Goal: Task Accomplishment & Management: Use online tool/utility

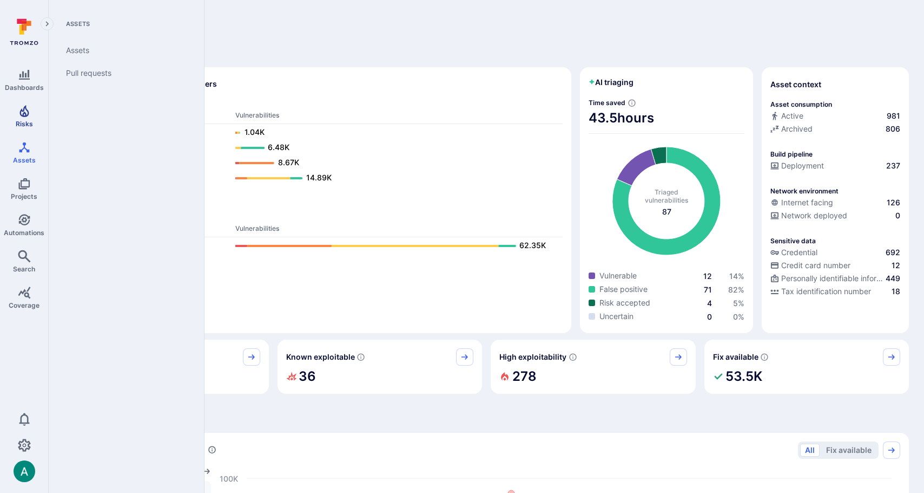
click at [28, 120] on span "Risks" at bounding box center [24, 124] width 17 height 8
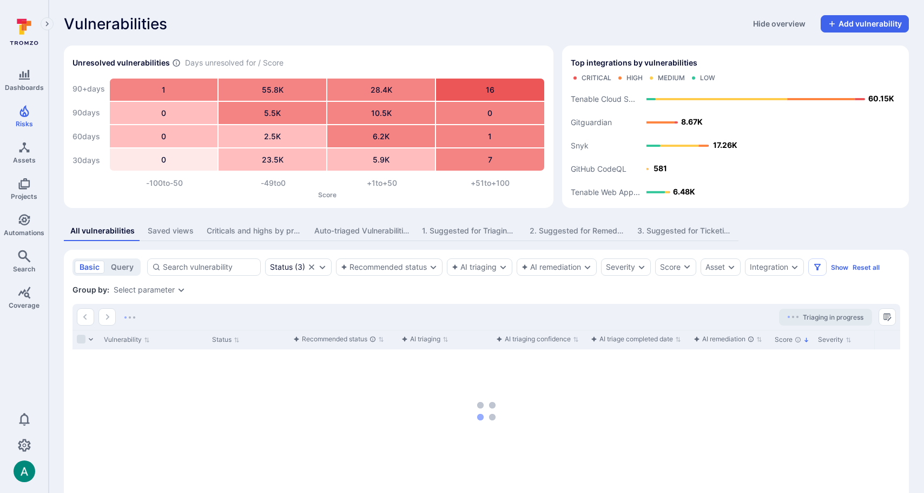
click at [654, 233] on div "3. Suggested for Ticketing by AI (open source)" at bounding box center [685, 230] width 95 height 11
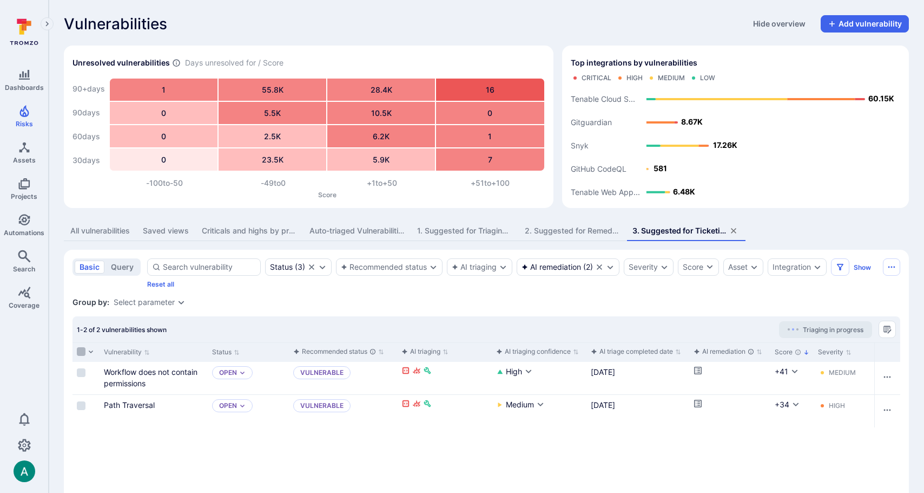
click at [80, 349] on input "Select all rows" at bounding box center [81, 351] width 9 height 9
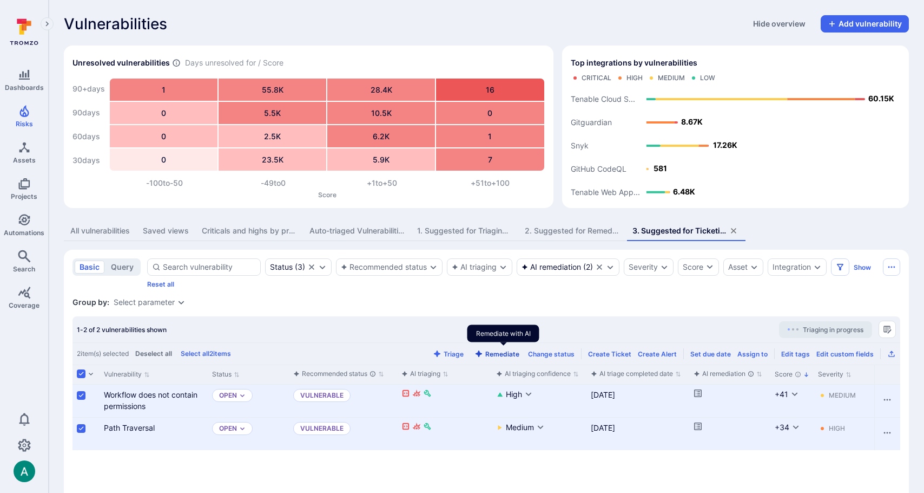
click at [509, 352] on button "Remediate" at bounding box center [496, 354] width 49 height 8
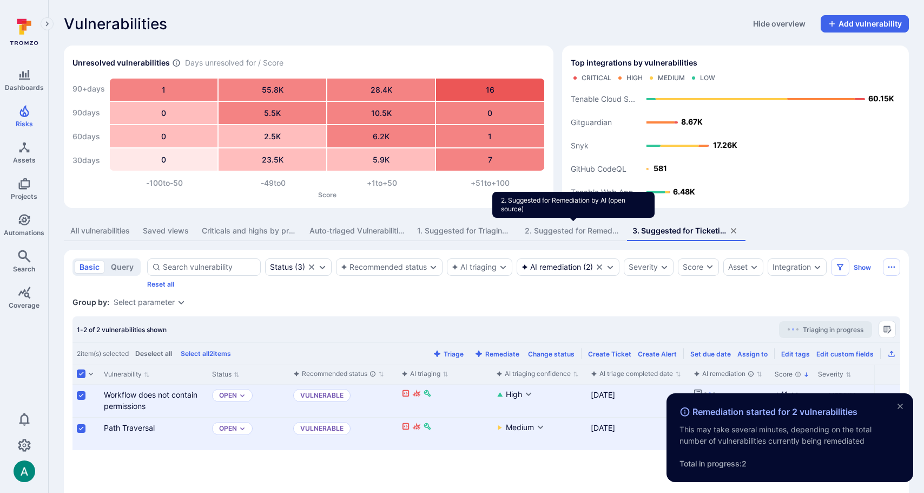
click at [566, 229] on div "2. Suggested for Remediation by AI (open source)" at bounding box center [572, 230] width 95 height 11
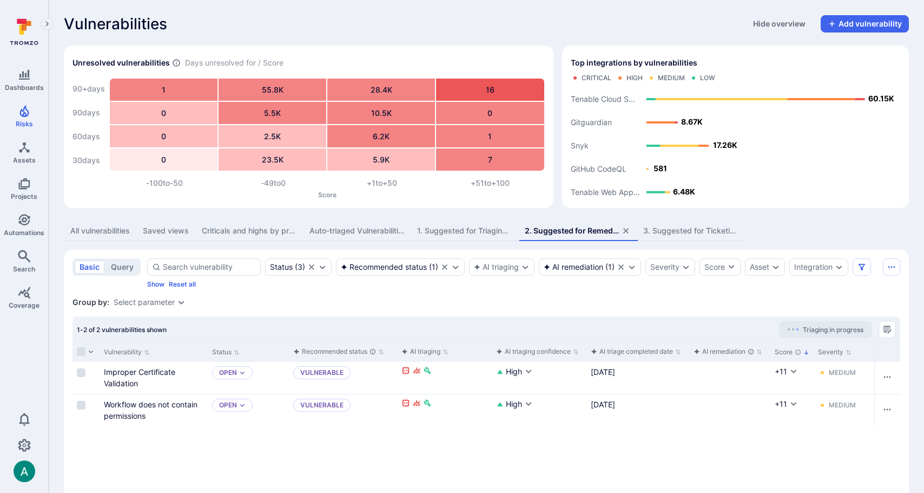
click at [687, 229] on div "3. Suggested for Ticketing by AI (open source)" at bounding box center [691, 230] width 95 height 11
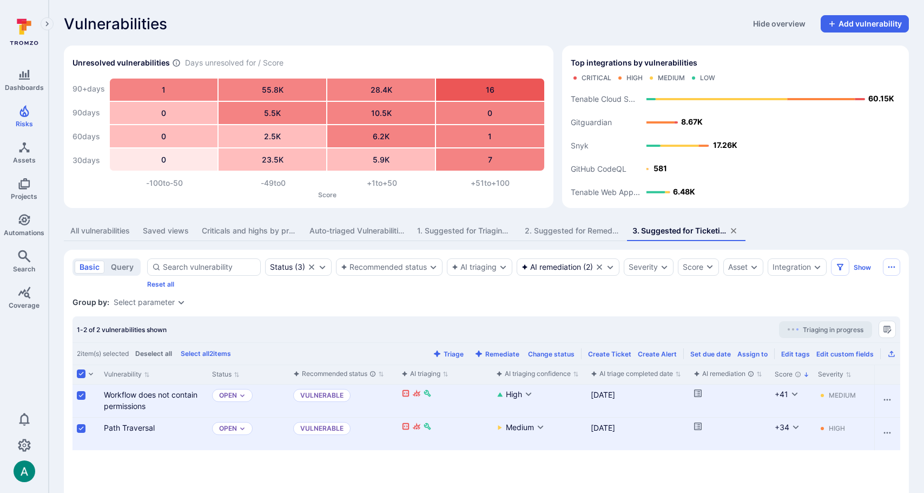
click at [672, 234] on div "3. Suggested for Ticketing by AI (open source)" at bounding box center [680, 230] width 95 height 11
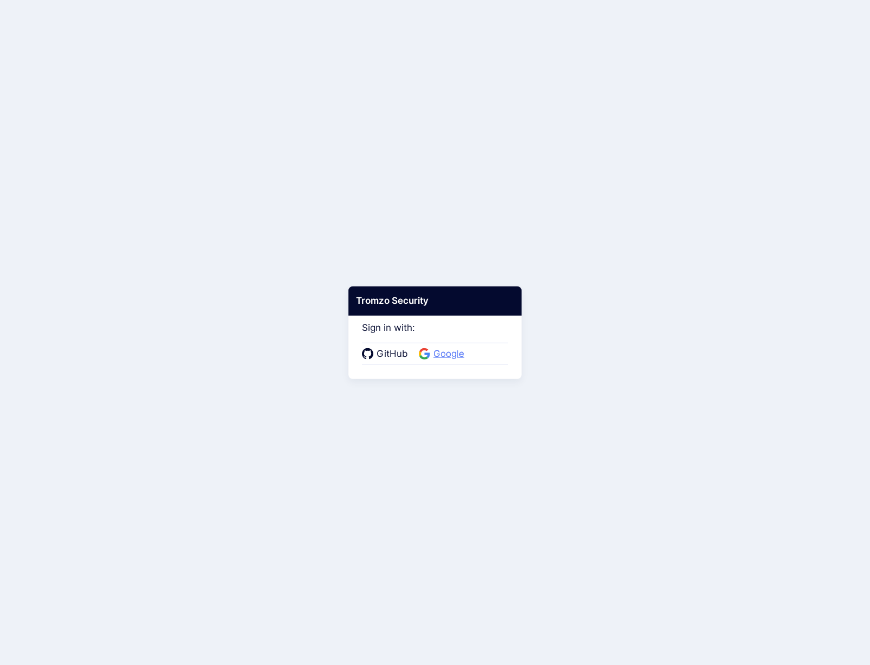
click at [452, 355] on span "Google" at bounding box center [448, 354] width 37 height 14
